Goal: Task Accomplishment & Management: Complete application form

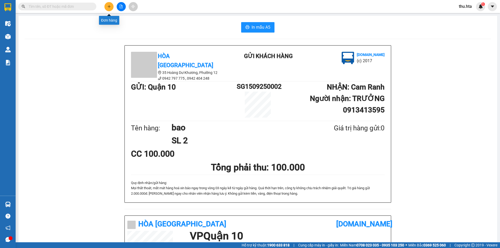
click at [111, 7] on button at bounding box center [108, 6] width 9 height 9
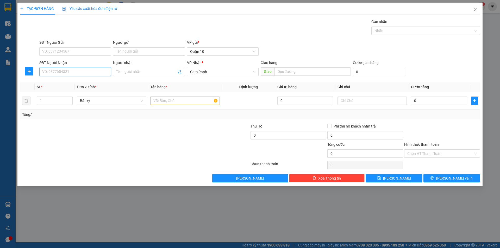
click at [71, 76] on input "SĐT Người Nhận" at bounding box center [75, 72] width 72 height 8
click at [77, 70] on input "SĐT Người Nhận" at bounding box center [75, 72] width 72 height 8
click at [76, 83] on div "0889280798 - HÀ" at bounding box center [74, 82] width 65 height 6
type input "0889280798"
type input "HÀ"
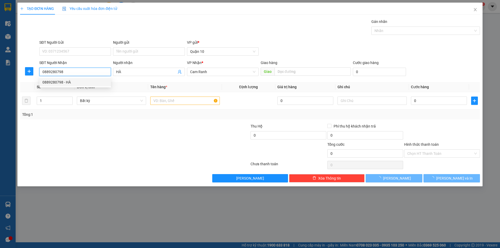
type input "40.000"
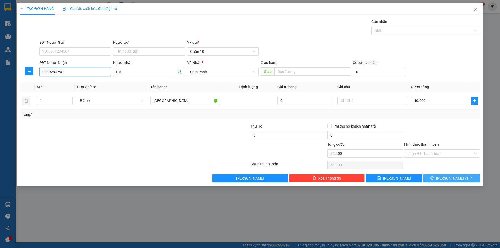
type input "0889280798"
click at [434, 180] on icon "printer" at bounding box center [433, 178] width 4 height 4
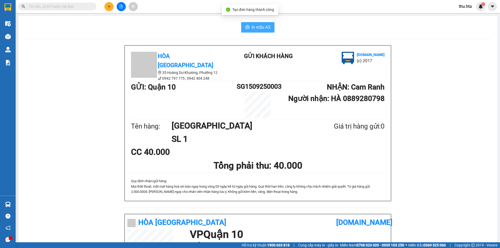
click at [265, 25] on span "In mẫu A5" at bounding box center [261, 27] width 19 height 7
click at [107, 9] on button at bounding box center [108, 6] width 9 height 9
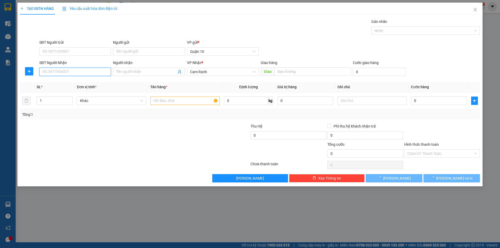
click at [68, 74] on input "SĐT Người Nhận" at bounding box center [75, 72] width 72 height 8
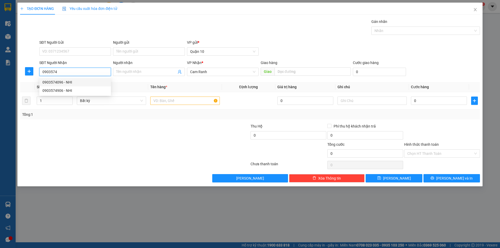
click at [79, 81] on div "0903574096 - NHI" at bounding box center [74, 82] width 65 height 6
type input "0903574096"
type input "NHI"
type input "60.000"
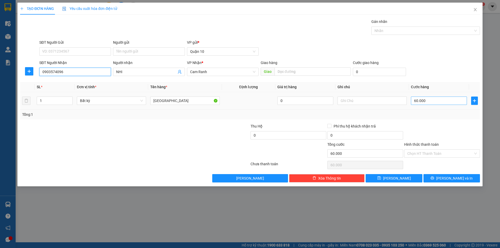
type input "0903574096"
click at [434, 99] on input "60.000" at bounding box center [439, 101] width 56 height 8
type input "0"
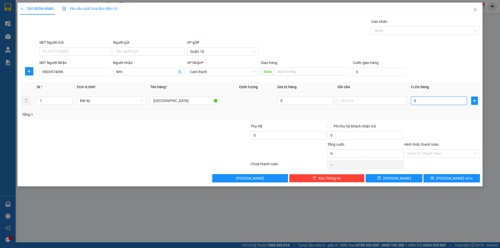
type input "1"
type input "01"
type input "10"
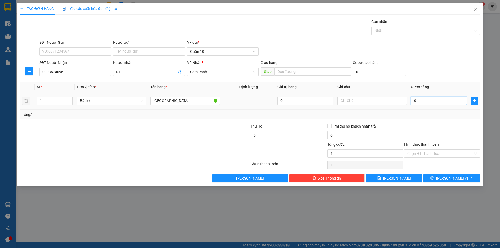
type input "010"
type input "100"
type input "0.100"
type input "100.000"
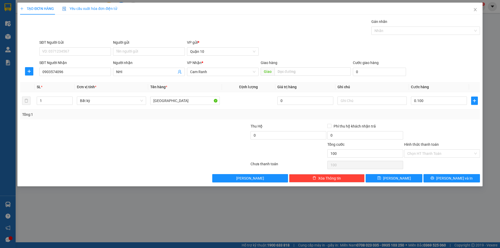
type input "100.000"
click at [436, 121] on div "Transit Pickup Surcharge Ids Transit Deliver Surcharge Ids Transit Deliver Surc…" at bounding box center [250, 101] width 460 height 164
click at [433, 102] on input "100.000" at bounding box center [439, 101] width 56 height 8
click at [437, 119] on div "Tổng: 1" at bounding box center [250, 115] width 460 height 10
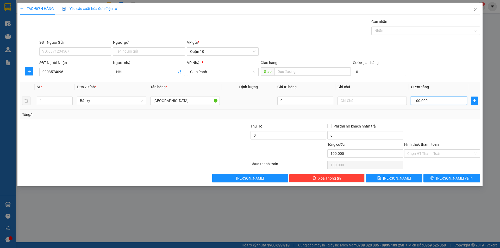
click at [436, 101] on input "100.000" at bounding box center [439, 101] width 56 height 8
type input "0"
type input "1"
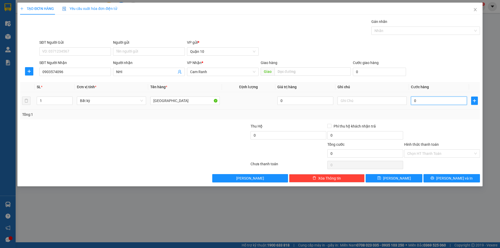
type input "1"
type input "01"
type input "12"
type input "012"
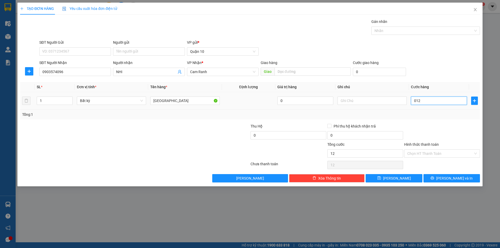
type input "120"
type input "0.120"
type input "120.000"
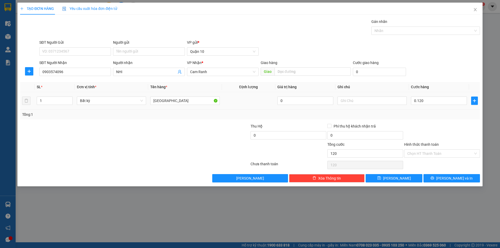
type input "120.000"
click at [435, 110] on div "Tổng: 1" at bounding box center [250, 115] width 460 height 10
click at [445, 101] on input "120.000" at bounding box center [439, 101] width 56 height 8
type input "0"
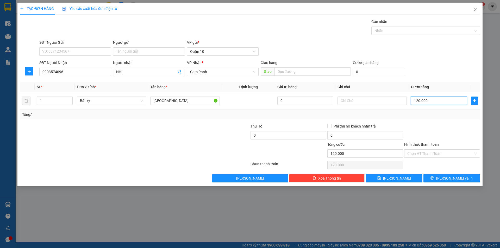
type input "0"
type input "1"
type input "01"
type input "11"
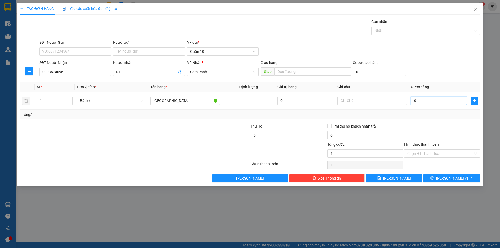
type input "11"
type input "011"
type input "110"
type input "0.110"
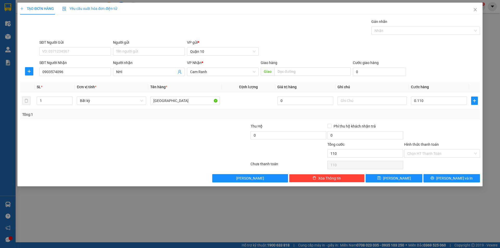
type input "110.000"
click at [437, 117] on div "Tổng: 1" at bounding box center [250, 115] width 460 height 10
click at [447, 172] on div "Transit Pickup Surcharge Ids Transit Deliver Surcharge Ids Transit Deliver Surc…" at bounding box center [250, 101] width 460 height 164
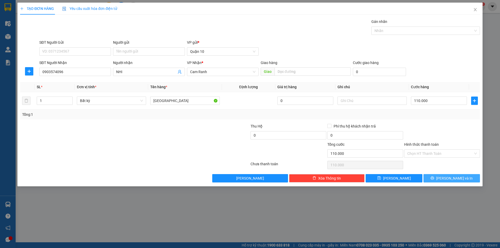
click at [447, 181] on span "[PERSON_NAME] và In" at bounding box center [454, 179] width 36 height 6
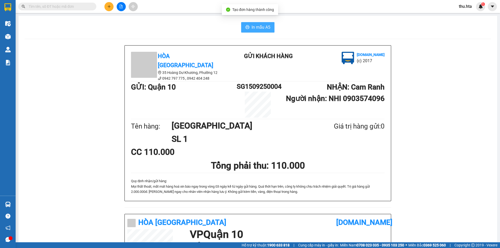
drag, startPoint x: 263, startPoint y: 30, endPoint x: 266, endPoint y: 25, distance: 5.8
click at [264, 29] on span "In mẫu A5" at bounding box center [261, 27] width 19 height 7
click at [110, 9] on button at bounding box center [108, 6] width 9 height 9
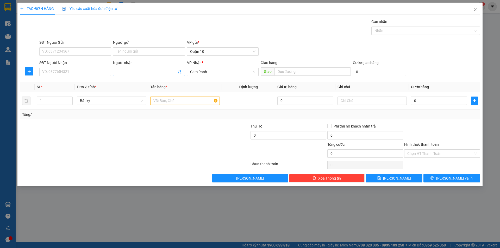
click at [123, 75] on div "Người nhận Tên người nhận" at bounding box center [149, 69] width 72 height 18
click at [124, 72] on input "Người nhận" at bounding box center [146, 72] width 60 height 6
type input "HOÀ BÌNH"
click at [70, 99] on icon "up" at bounding box center [70, 100] width 2 height 2
click at [70, 97] on span "Increase Value" at bounding box center [70, 99] width 6 height 5
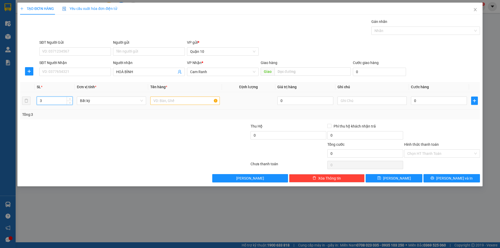
click at [69, 95] on td "3" at bounding box center [55, 100] width 40 height 17
click at [68, 99] on span "up" at bounding box center [69, 99] width 3 height 3
click at [69, 100] on icon "up" at bounding box center [70, 100] width 2 height 2
type input "6"
click at [69, 100] on icon "up" at bounding box center [70, 100] width 2 height 2
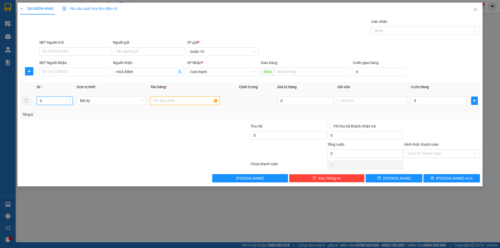
click at [178, 101] on input "text" at bounding box center [184, 101] width 69 height 8
type input "BAO"
drag, startPoint x: 447, startPoint y: 171, endPoint x: 452, endPoint y: 183, distance: 12.5
click at [447, 175] on div "Transit Pickup Surcharge Ids Transit Deliver Surcharge Ids Transit Deliver Surc…" at bounding box center [250, 101] width 460 height 164
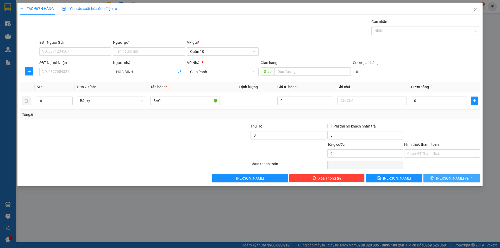
click at [453, 181] on div "TẠO ĐƠN HÀNG Yêu cầu xuất hóa đơn điện tử Transit Pickup Surcharge Ids Transit …" at bounding box center [249, 95] width 465 height 184
drag, startPoint x: 448, startPoint y: 176, endPoint x: 442, endPoint y: 178, distance: 6.4
click at [445, 177] on button "[PERSON_NAME] và In" at bounding box center [451, 178] width 57 height 8
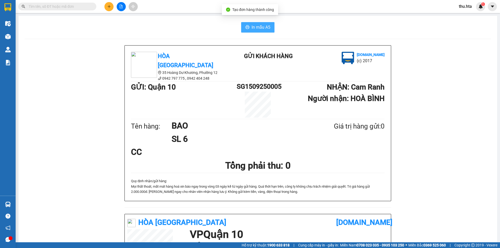
click at [257, 22] on div "In mẫu A5 Hòa Thuận Anh 35 Hoàng Dư Khương, [GEOGRAPHIC_DATA] 12 0942 797 775 …" at bounding box center [257, 208] width 479 height 385
click at [259, 25] on span "In mẫu A5" at bounding box center [261, 27] width 19 height 7
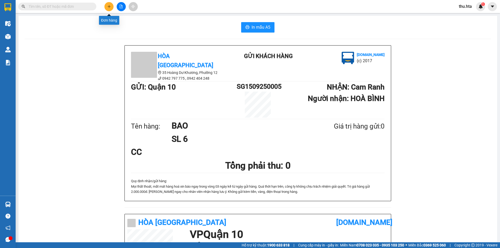
click at [107, 5] on icon "plus" at bounding box center [109, 7] width 4 height 4
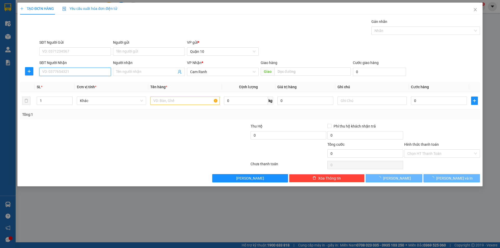
click at [86, 73] on input "SĐT Người Nhận" at bounding box center [75, 72] width 72 height 8
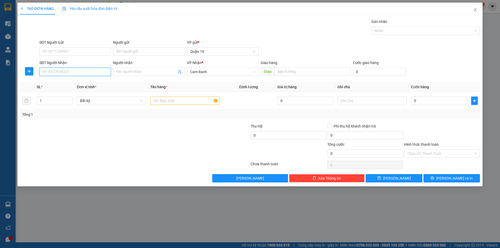
click at [75, 71] on input "SĐT Người Nhận" at bounding box center [75, 72] width 72 height 8
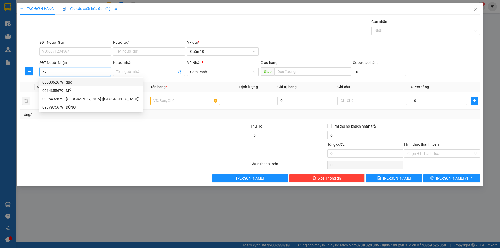
drag, startPoint x: 81, startPoint y: 86, endPoint x: 83, endPoint y: 81, distance: 5.0
click at [82, 85] on div "0868362679 - đạo" at bounding box center [90, 82] width 103 height 8
type input "0868362679"
type input "đạo"
type input "mc"
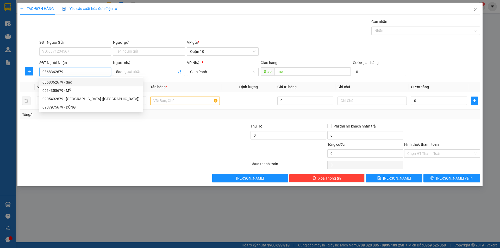
type input "80.000"
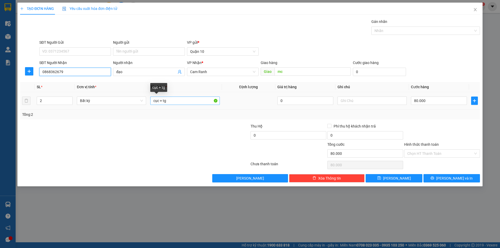
type input "0868362679"
click at [186, 102] on input "cục + tg" at bounding box center [184, 101] width 69 height 8
type input "c"
click at [178, 103] on input "TG ĐÈN NAGƯ LƯỢNG" at bounding box center [184, 101] width 69 height 8
type input "TG ĐÈN NĂNG LƯỢNG"
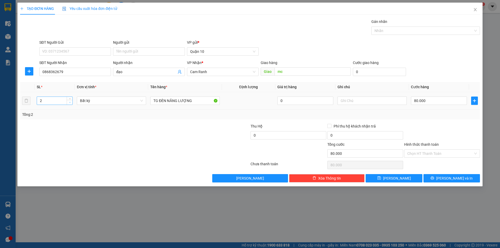
type input "1"
click at [70, 103] on icon "down" at bounding box center [70, 103] width 2 height 2
click at [437, 101] on input "80.000" at bounding box center [439, 101] width 56 height 8
type input "0"
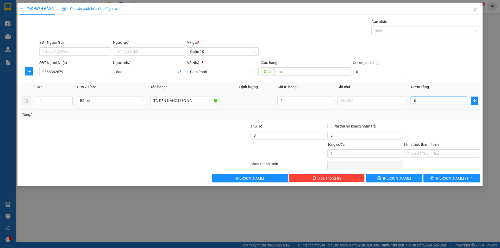
type input "0"
type input "5"
type input "05"
type input "50"
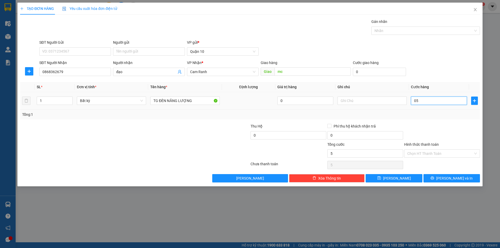
type input "50"
type input "050"
type input "50.000"
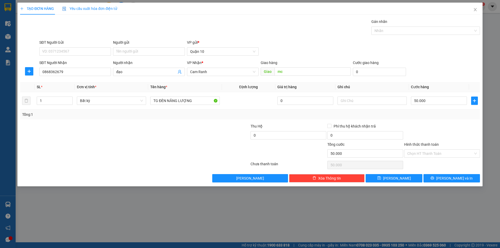
drag, startPoint x: 453, startPoint y: 135, endPoint x: 455, endPoint y: 131, distance: 4.7
click at [453, 135] on div at bounding box center [442, 132] width 77 height 18
click at [456, 180] on span "[PERSON_NAME] và In" at bounding box center [454, 179] width 36 height 6
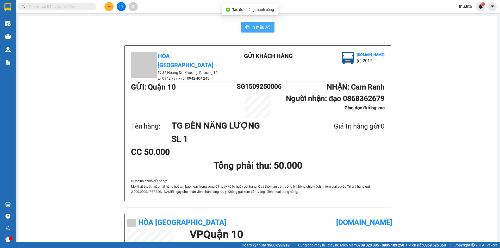
click at [264, 32] on button "In mẫu A5" at bounding box center [257, 27] width 33 height 10
drag, startPoint x: 267, startPoint y: 29, endPoint x: 270, endPoint y: 35, distance: 6.1
click at [267, 29] on span "In mẫu A5" at bounding box center [261, 27] width 19 height 7
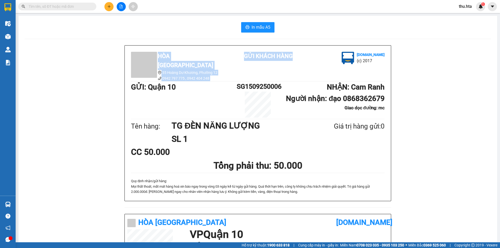
drag, startPoint x: 270, startPoint y: 36, endPoint x: 305, endPoint y: 65, distance: 45.5
click at [306, 63] on div "In mẫu A5 Hòa Thuận Anh 35 Hoàng Dư Khương, [GEOGRAPHIC_DATA] 12 0942 797 775 …" at bounding box center [257, 216] width 479 height 400
click at [110, 5] on icon "plus" at bounding box center [109, 7] width 4 height 4
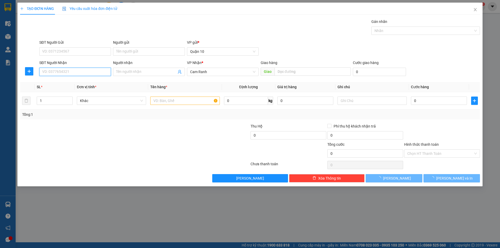
click at [76, 69] on input "SĐT Người Nhận" at bounding box center [75, 72] width 72 height 8
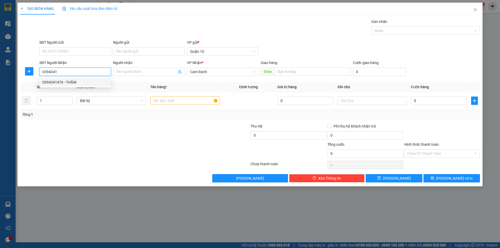
click at [94, 81] on div "0394341476 - THẮM" at bounding box center [74, 82] width 65 height 6
type input "0394341476"
type input "THẮM"
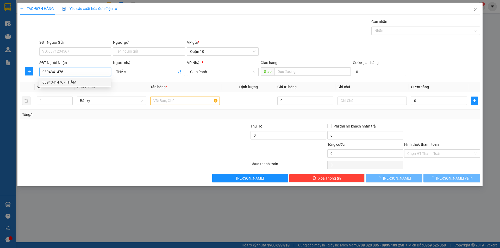
type input "40.000"
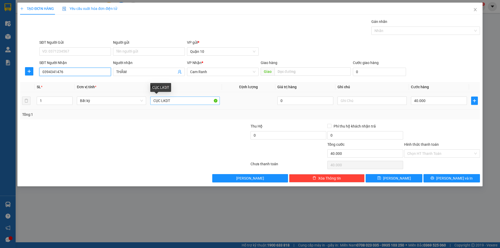
type input "0394341476"
click at [184, 99] on input "CỤC LKDT" at bounding box center [184, 101] width 69 height 8
click at [443, 102] on input "40.000" at bounding box center [439, 101] width 56 height 8
click at [443, 126] on div at bounding box center [442, 132] width 77 height 18
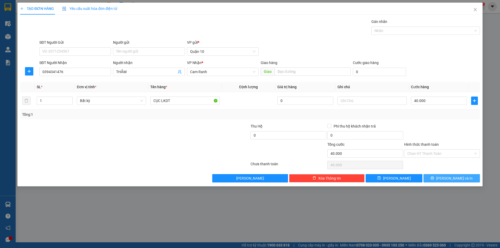
click at [454, 181] on button "[PERSON_NAME] và In" at bounding box center [451, 178] width 57 height 8
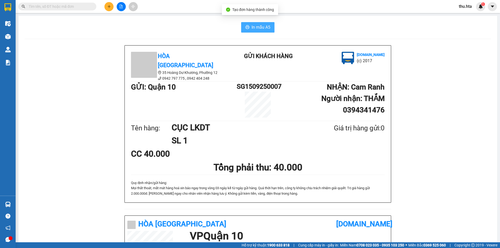
click at [246, 24] on button "In mẫu A5" at bounding box center [257, 27] width 33 height 10
